Goal: Use online tool/utility: Utilize a website feature to perform a specific function

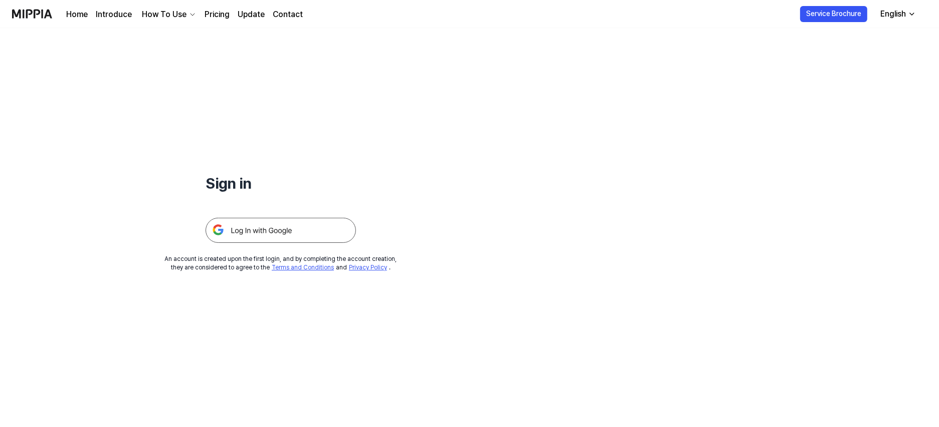
click at [309, 232] on img at bounding box center [280, 230] width 150 height 25
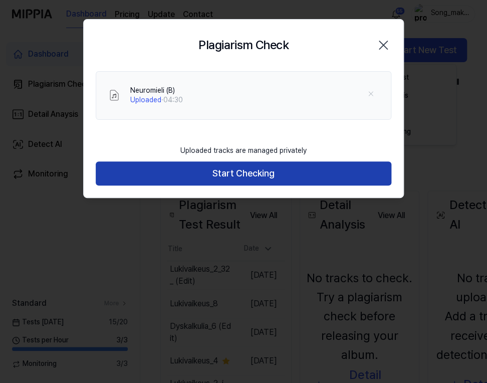
click at [323, 168] on button "Start Checking" at bounding box center [244, 173] width 296 height 24
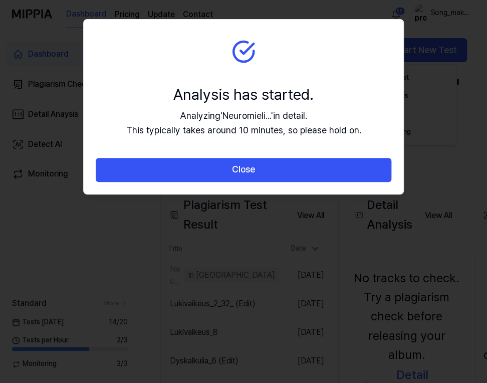
click at [323, 168] on button "Close" at bounding box center [244, 170] width 296 height 24
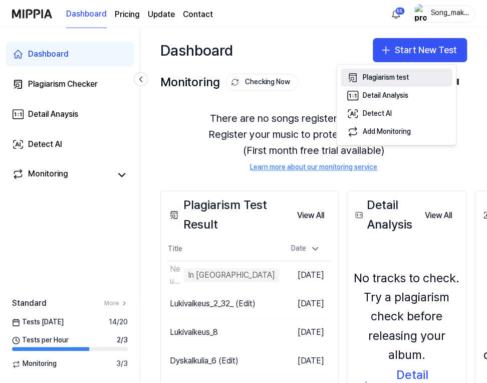
click at [410, 75] on button "Plagiarism test" at bounding box center [396, 78] width 111 height 18
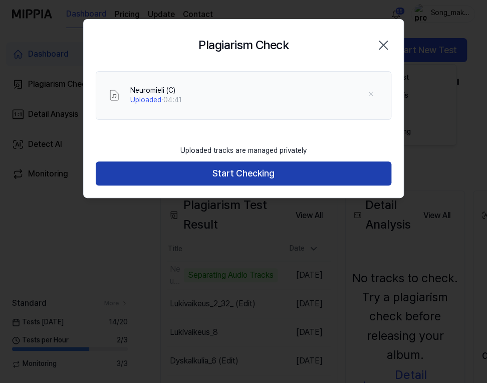
click at [297, 166] on button "Start Checking" at bounding box center [244, 173] width 296 height 24
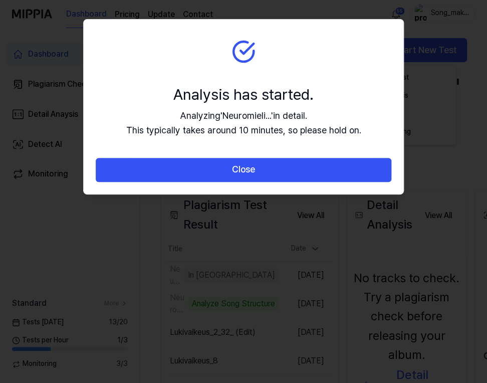
click at [297, 166] on button "Close" at bounding box center [244, 170] width 296 height 24
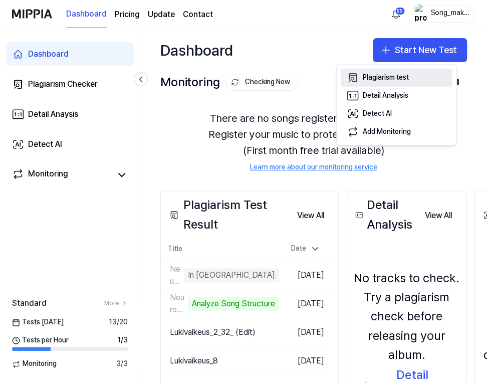
click at [402, 78] on div "Plagiarism test" at bounding box center [386, 78] width 46 height 10
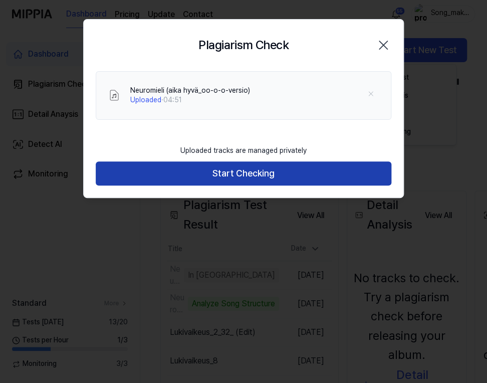
click at [297, 172] on button "Start Checking" at bounding box center [244, 173] width 296 height 24
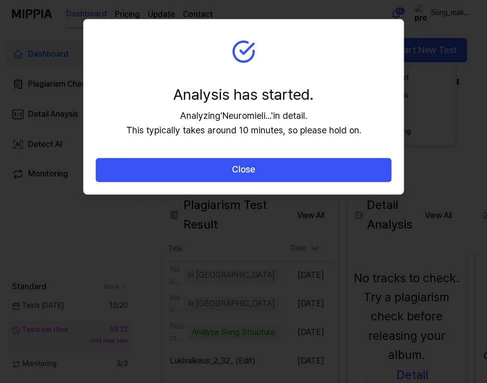
click at [297, 172] on button "Close" at bounding box center [244, 170] width 296 height 24
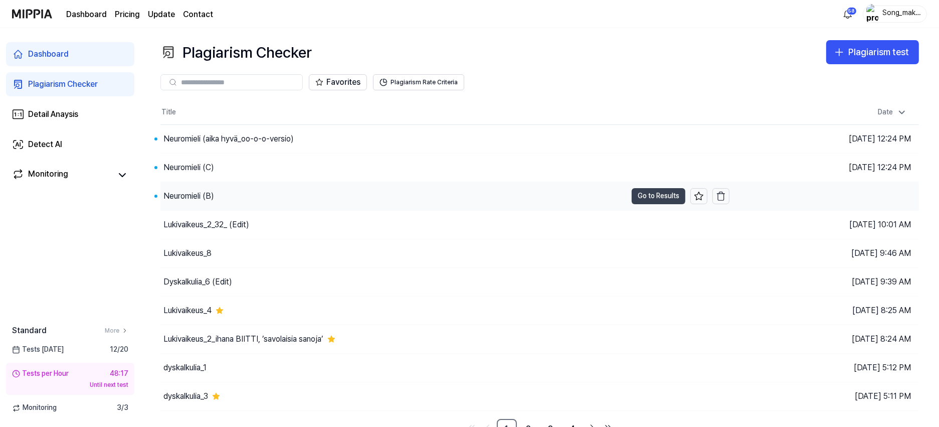
click at [647, 190] on button "Go to Results" at bounding box center [659, 196] width 54 height 16
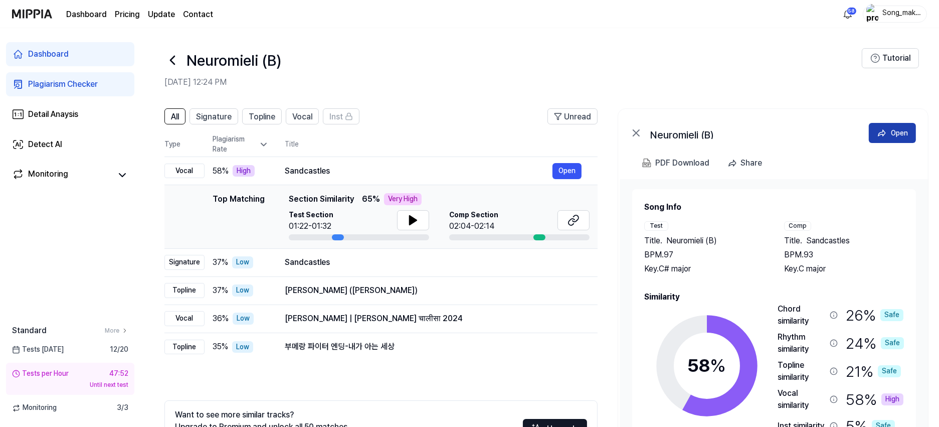
click at [894, 128] on div "Open" at bounding box center [899, 132] width 17 height 11
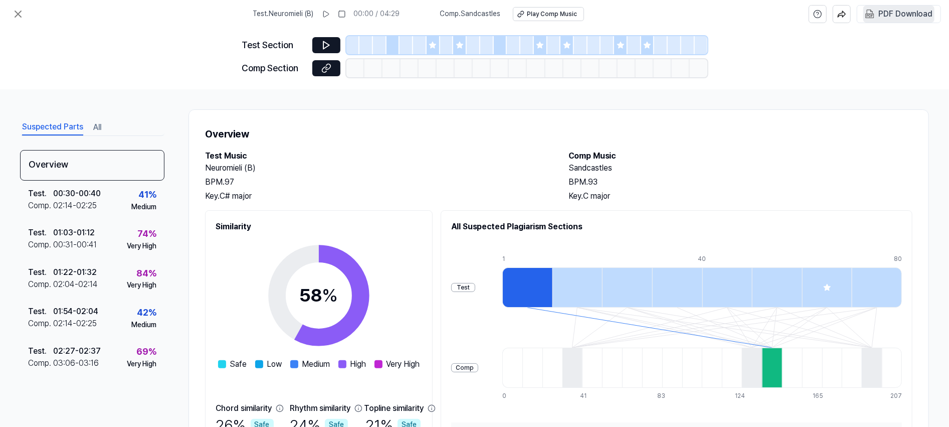
click at [924, 11] on div "PDF Download" at bounding box center [905, 14] width 54 height 13
click at [17, 19] on icon at bounding box center [18, 14] width 12 height 12
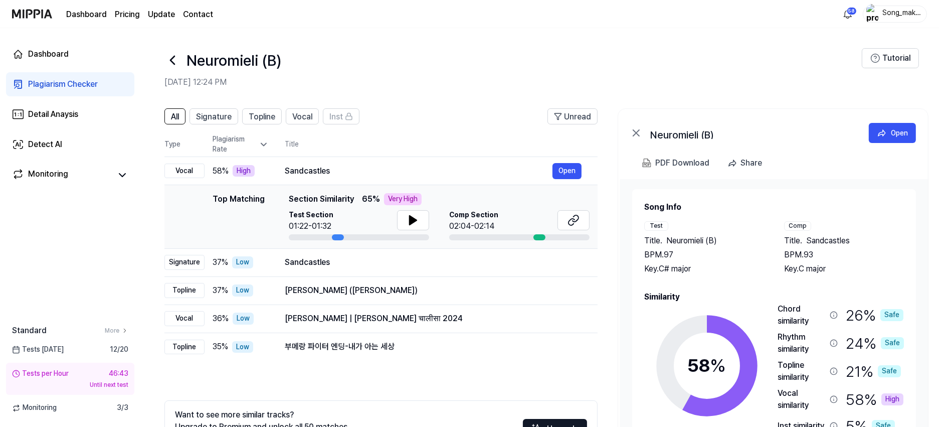
click at [171, 60] on icon at bounding box center [172, 60] width 4 height 8
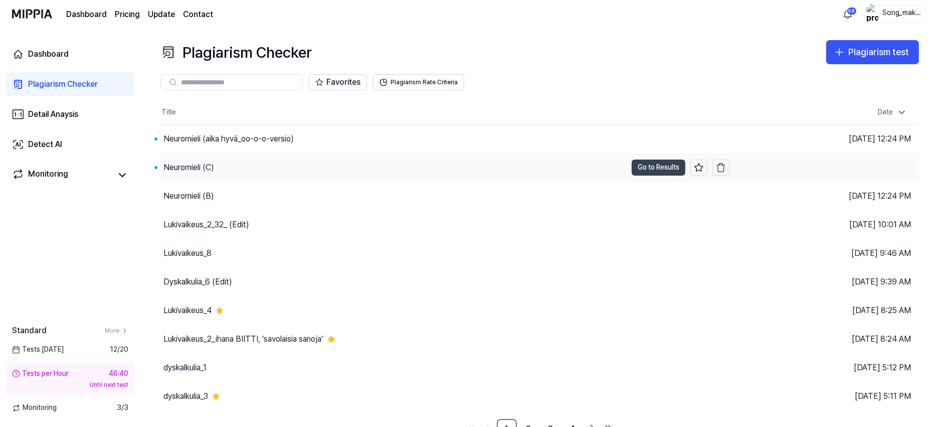
click at [645, 164] on button "Go to Results" at bounding box center [659, 167] width 54 height 16
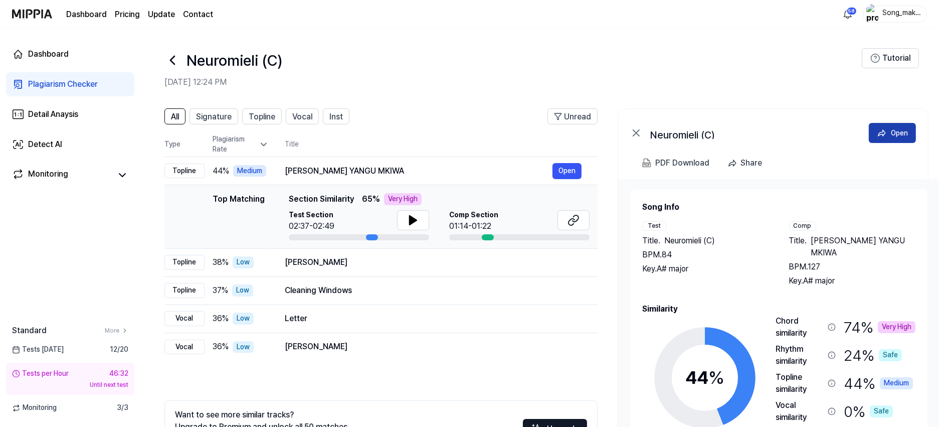
click at [904, 129] on div "Open" at bounding box center [899, 132] width 17 height 11
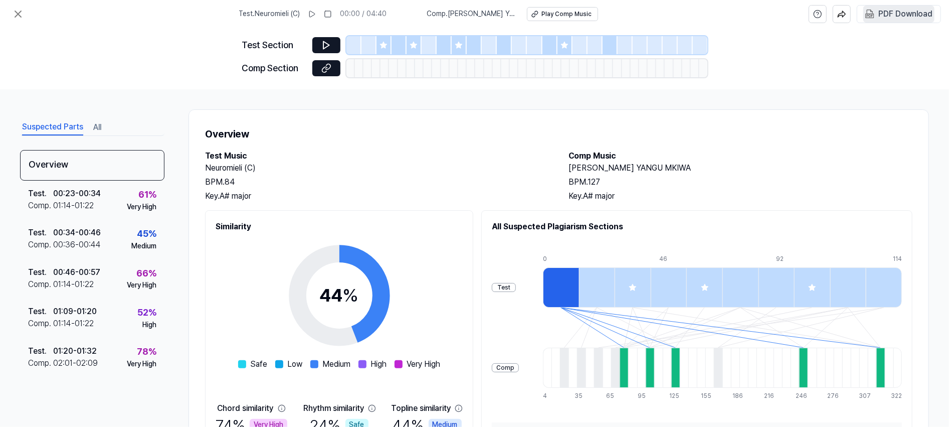
click at [909, 14] on div "PDF Download" at bounding box center [905, 14] width 54 height 13
click at [19, 15] on icon at bounding box center [18, 14] width 6 height 6
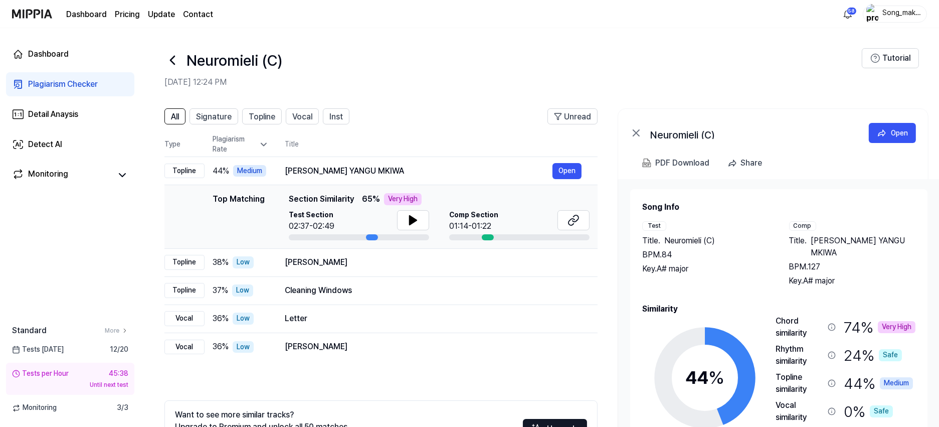
click at [174, 62] on icon at bounding box center [172, 60] width 16 height 16
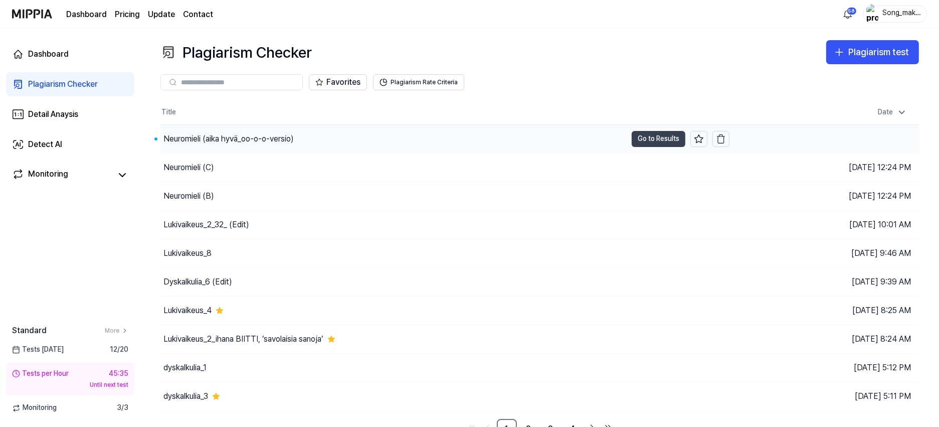
click at [635, 140] on button "Go to Results" at bounding box center [659, 139] width 54 height 16
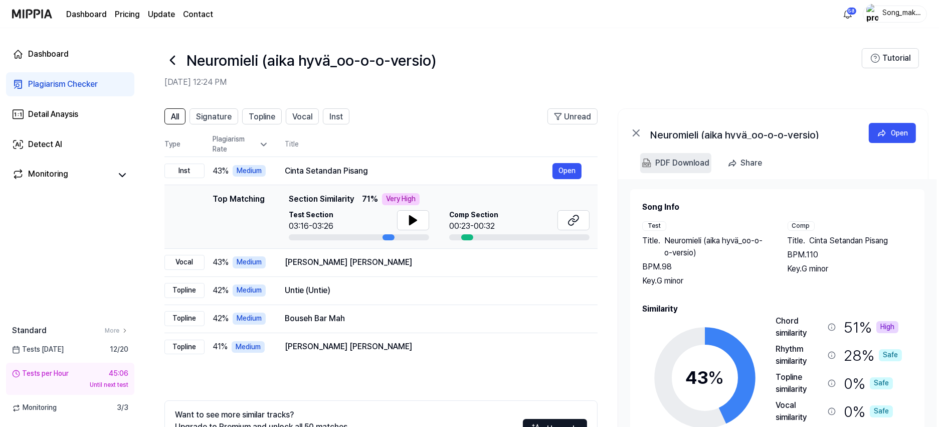
click at [669, 161] on div "PDF Download" at bounding box center [682, 162] width 54 height 13
click at [204, 113] on span "Signature" at bounding box center [214, 117] width 36 height 12
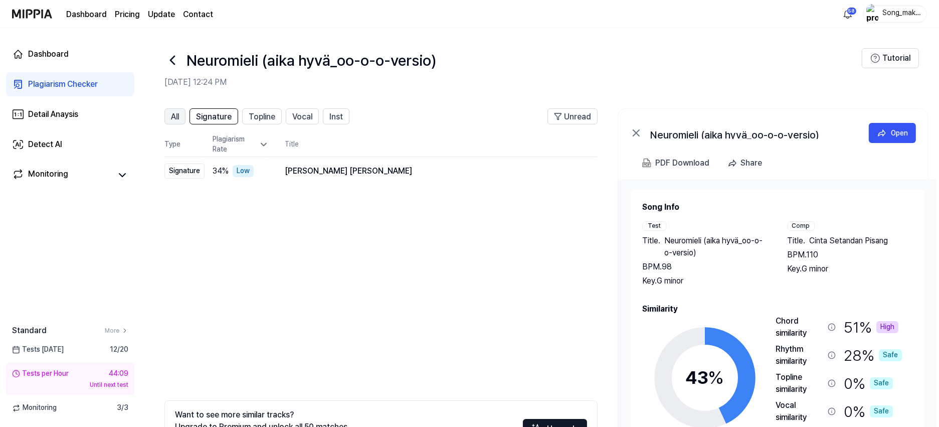
click at [175, 116] on span "All" at bounding box center [175, 117] width 8 height 12
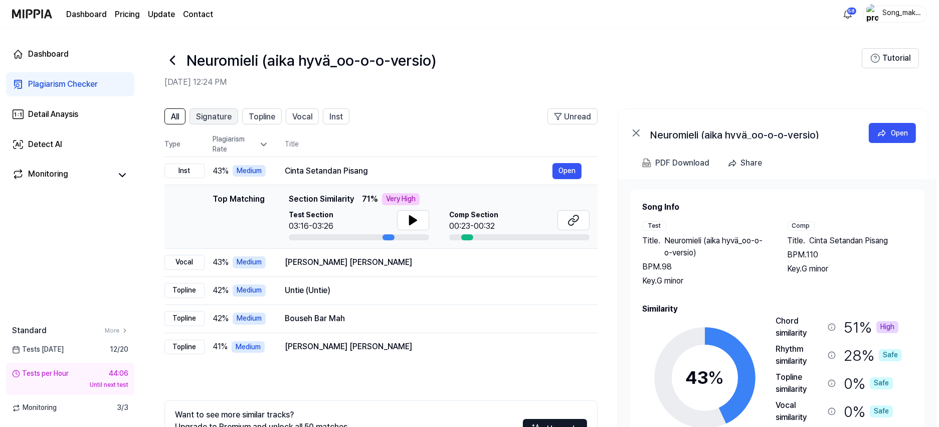
click at [218, 114] on span "Signature" at bounding box center [214, 117] width 36 height 12
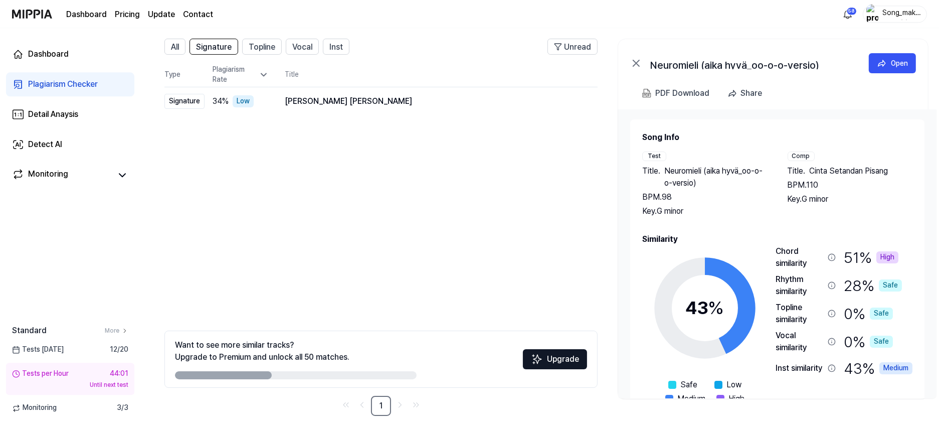
scroll to position [57, 0]
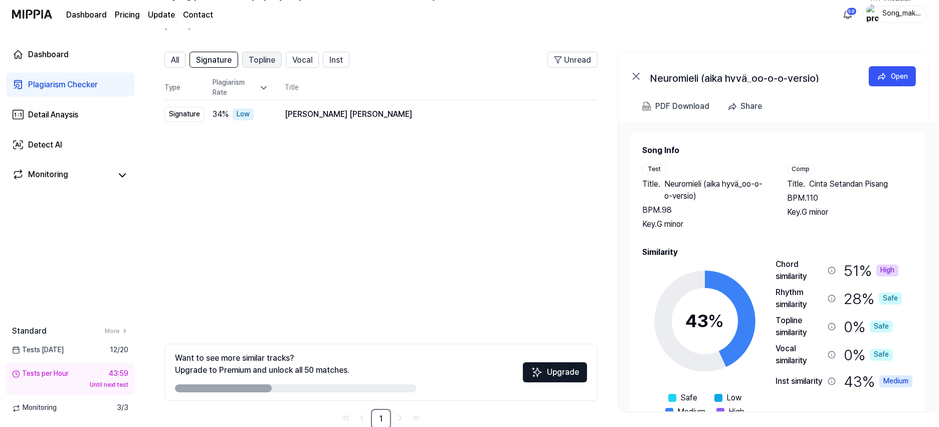
click at [268, 57] on span "Topline" at bounding box center [262, 60] width 27 height 12
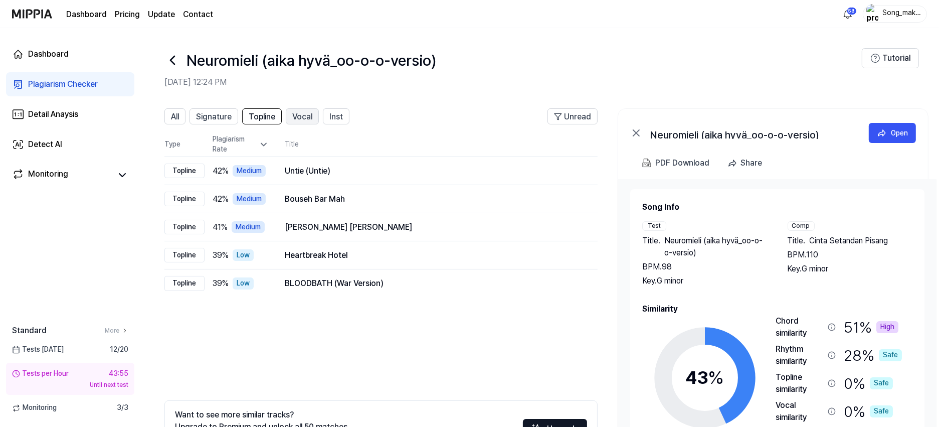
click at [304, 114] on span "Vocal" at bounding box center [302, 117] width 20 height 12
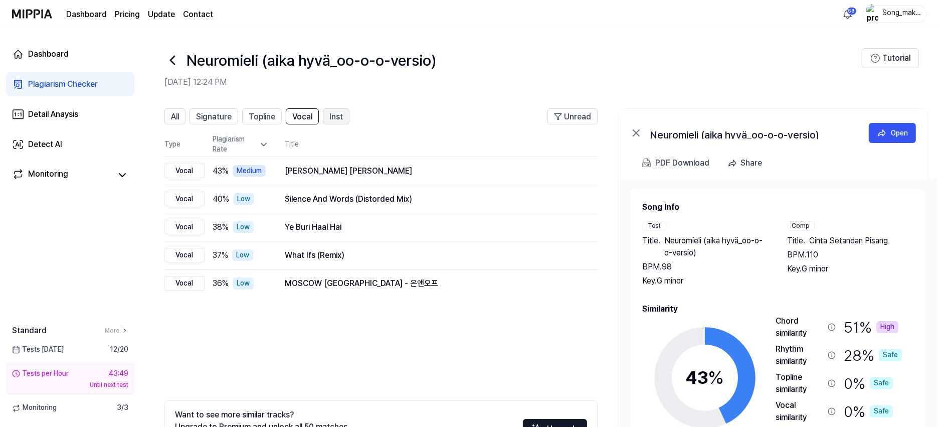
click at [337, 113] on span "Inst" at bounding box center [336, 117] width 14 height 12
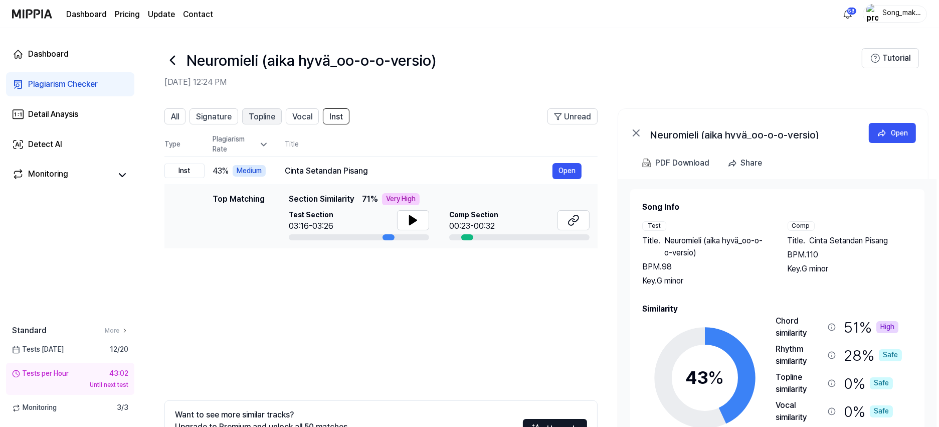
click at [266, 113] on span "Topline" at bounding box center [262, 117] width 27 height 12
